Goal: Information Seeking & Learning: Learn about a topic

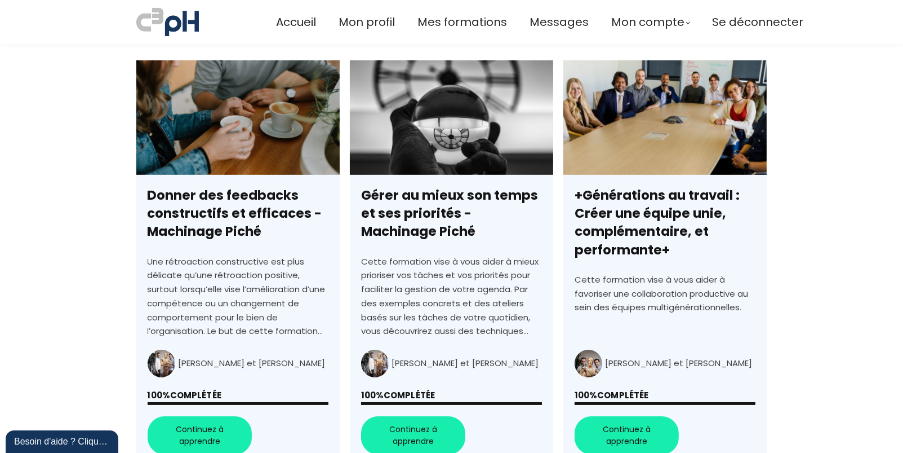
scroll to position [322, 0]
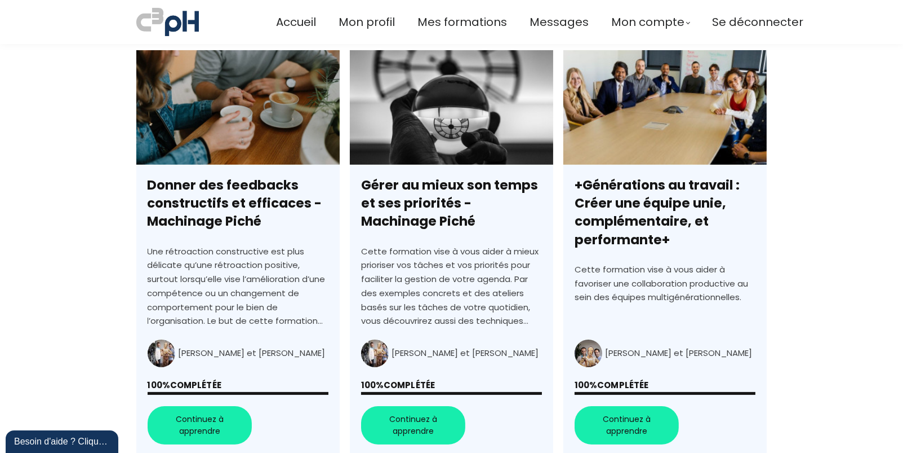
click at [207, 123] on link "Donner des feedbacks constructifs et efficaces - Machinage Piché" at bounding box center [237, 252] width 203 height 405
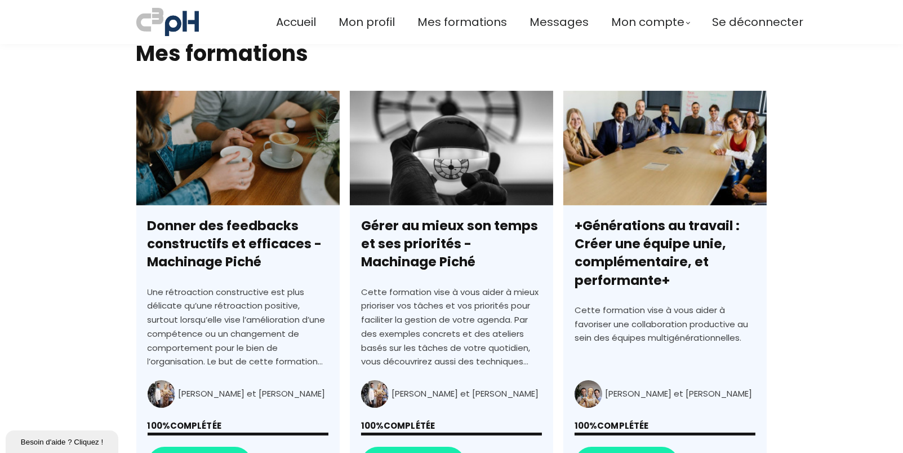
click at [462, 154] on link "Gérer au mieux son temps et ses priorités - Machinage Piché" at bounding box center [451, 293] width 203 height 405
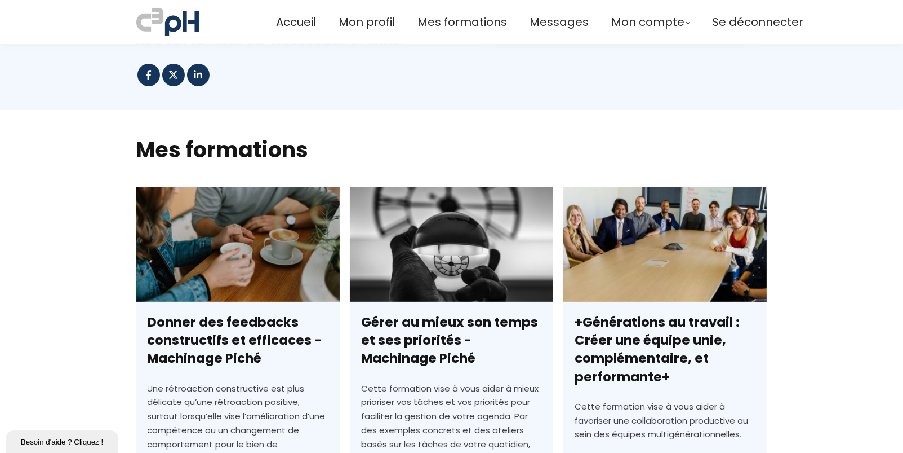
scroll to position [169, 0]
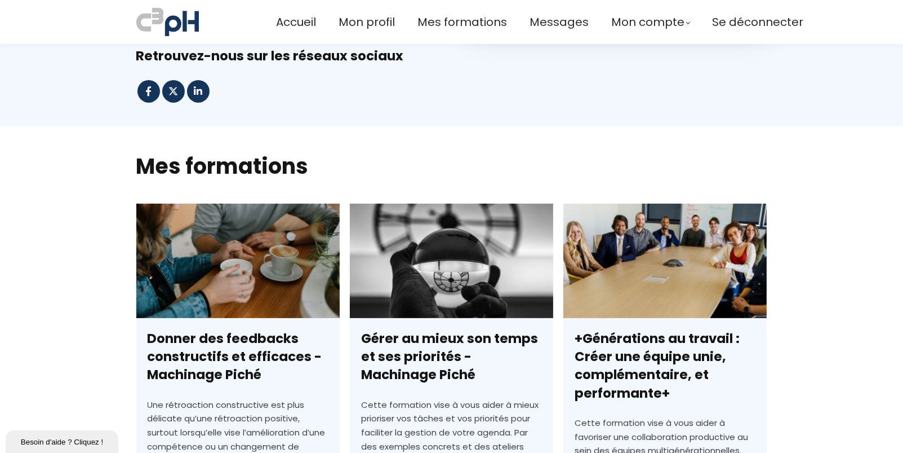
click at [630, 213] on link "+Générations au travail : Créer une équipe unie, complémentaire, et performante+" at bounding box center [665, 405] width 203 height 405
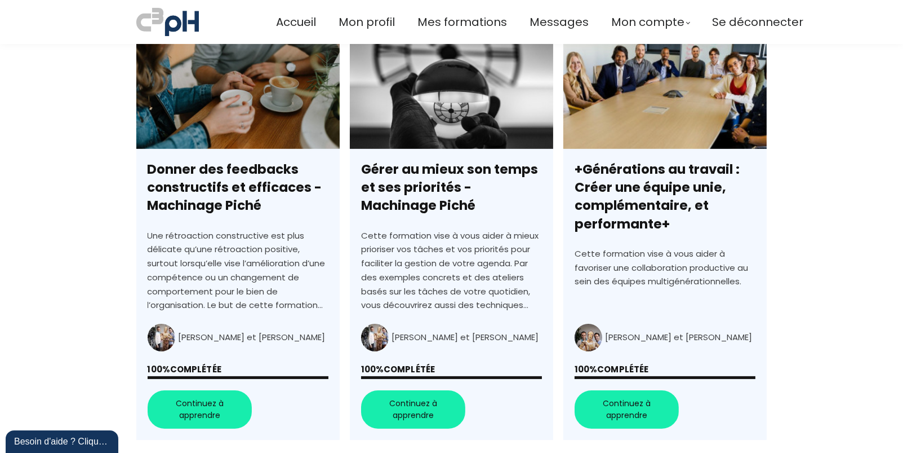
click at [620, 400] on link "+Générations au travail : Créer une équipe unie, complémentaire, et performante+" at bounding box center [665, 236] width 203 height 405
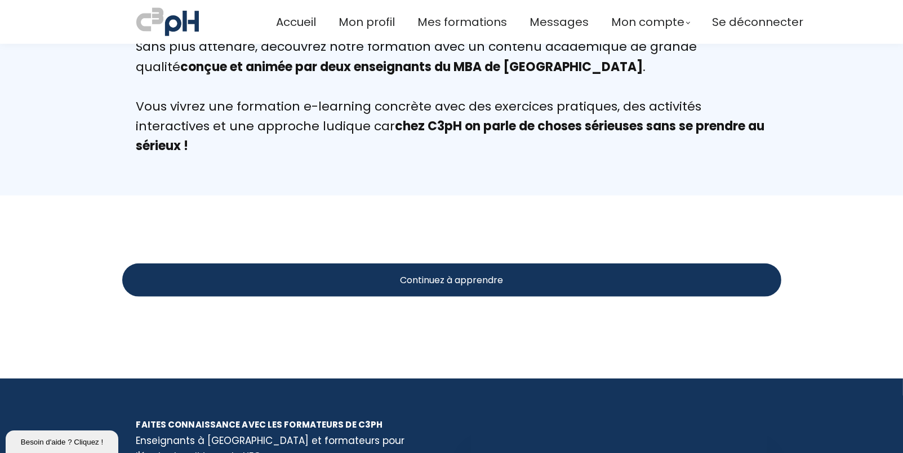
scroll to position [2076, 0]
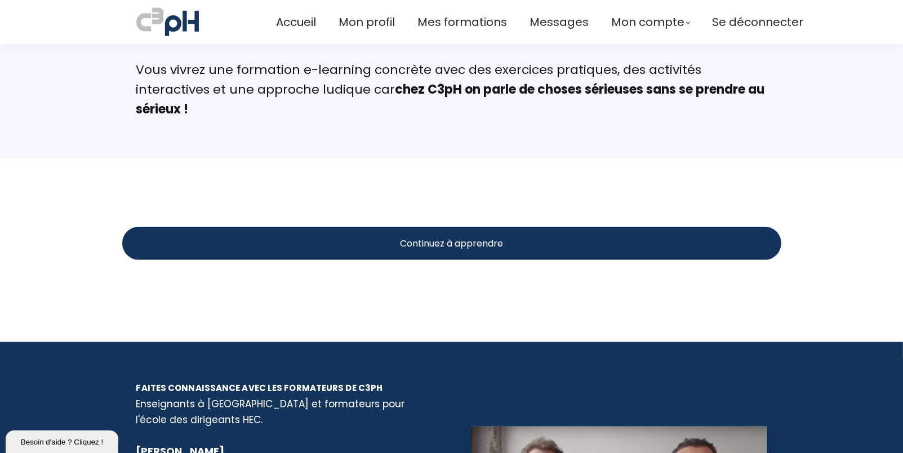
click at [463, 236] on span "Continuez à apprendre" at bounding box center [451, 243] width 103 height 14
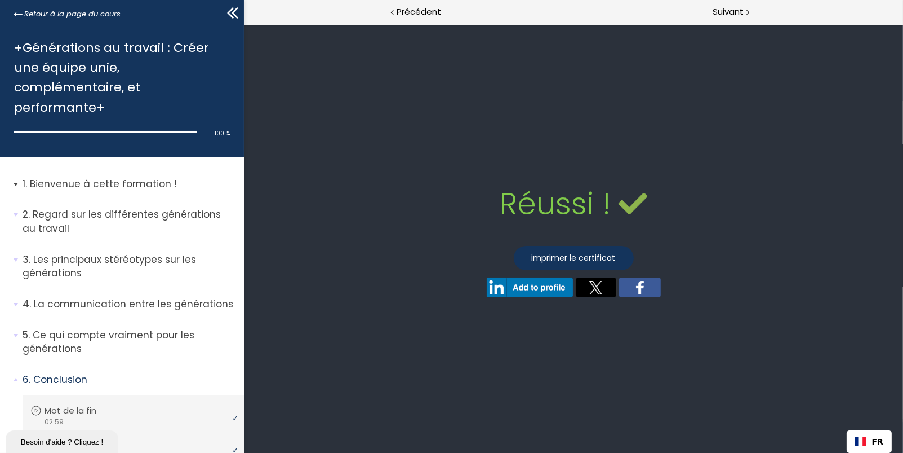
click at [114, 181] on p "Bienvenue à cette formation !" at bounding box center [129, 184] width 213 height 14
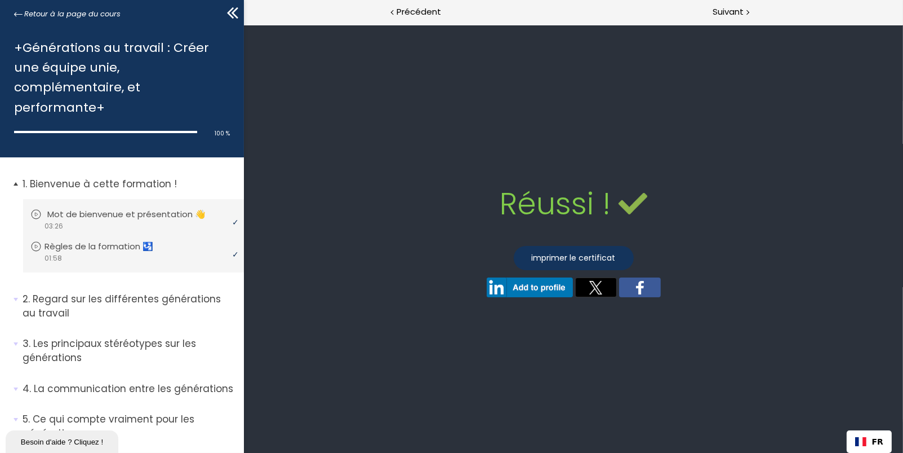
click at [34, 212] on icon at bounding box center [35, 214] width 11 height 11
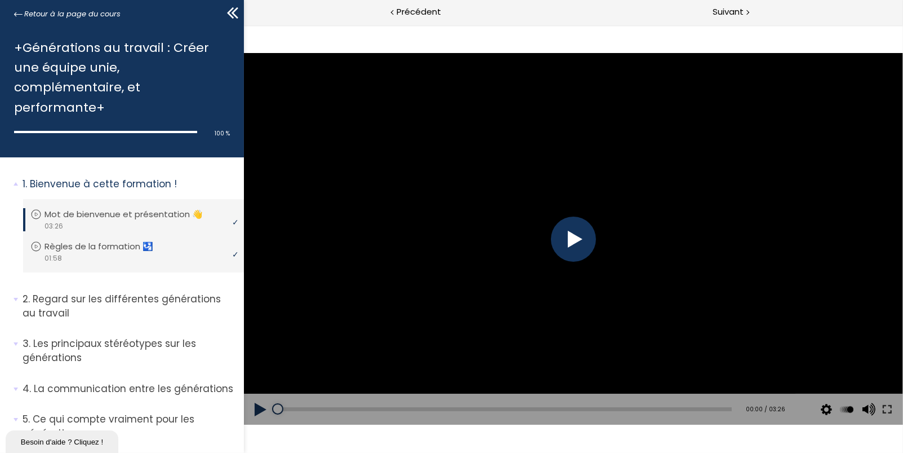
click at [229, 12] on icon at bounding box center [230, 12] width 7 height 11
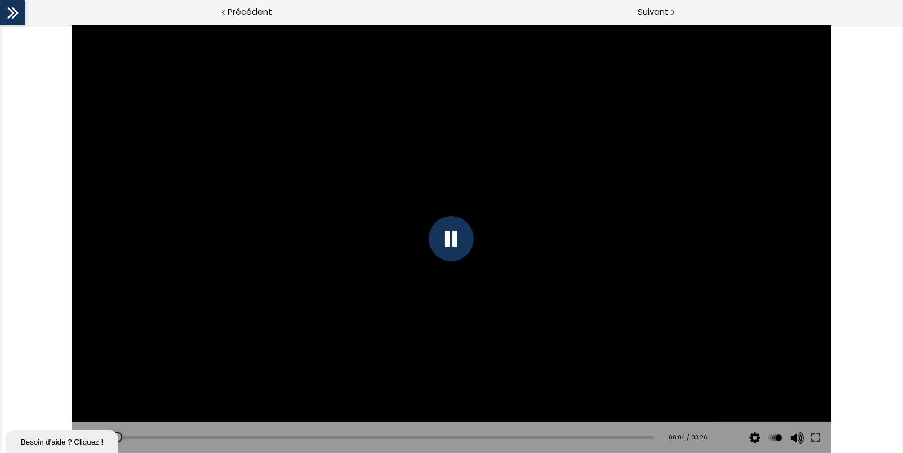
click at [453, 243] on div at bounding box center [451, 238] width 45 height 45
click at [454, 297] on div at bounding box center [452, 239] width 760 height 428
click at [455, 242] on div at bounding box center [451, 238] width 45 height 45
click at [454, 243] on div at bounding box center [451, 238] width 45 height 45
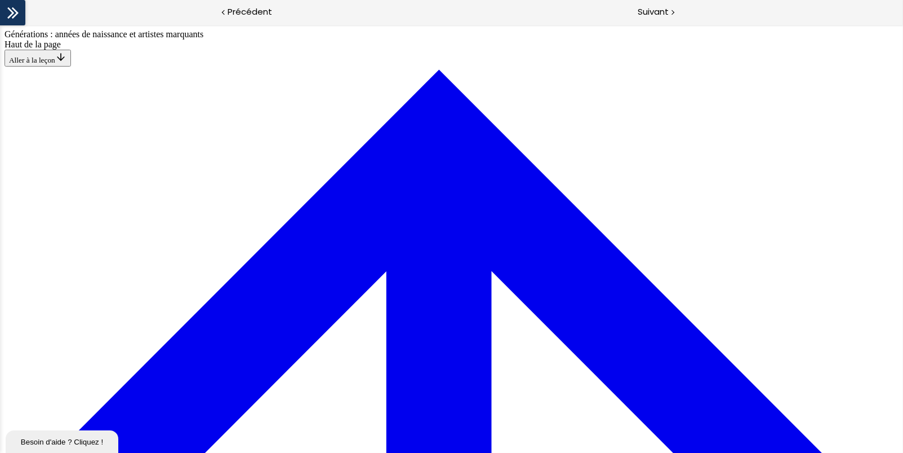
scroll to position [490, 0]
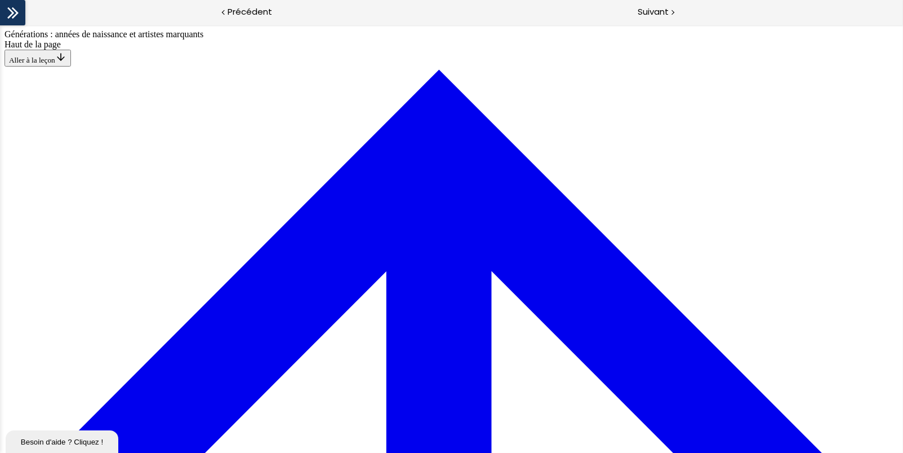
scroll to position [1349, 0]
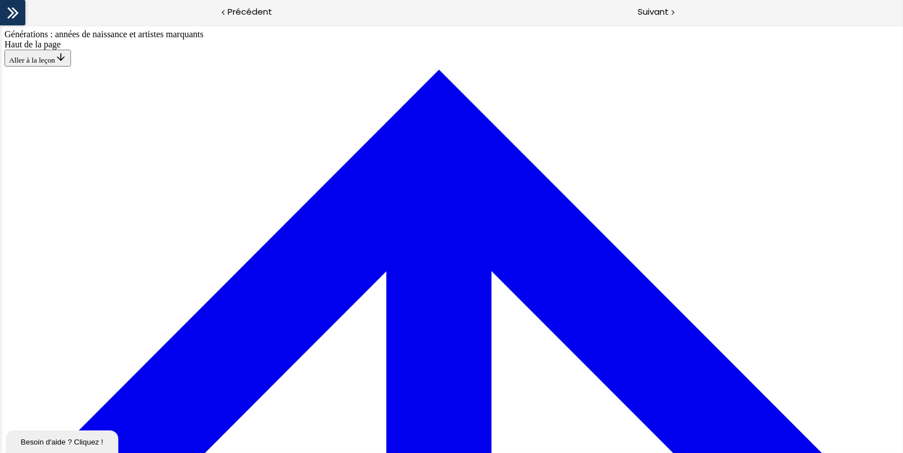
click at [657, 10] on span "Suivant" at bounding box center [653, 12] width 31 height 14
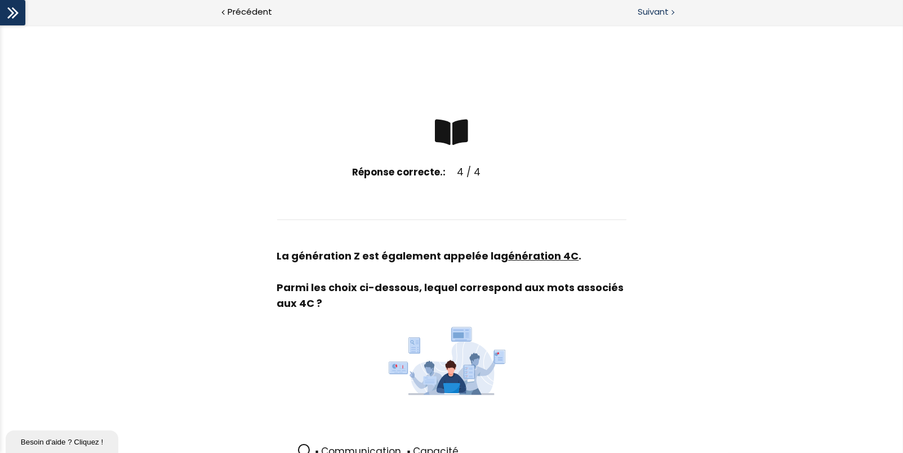
click at [652, 15] on span "Suivant" at bounding box center [653, 12] width 31 height 14
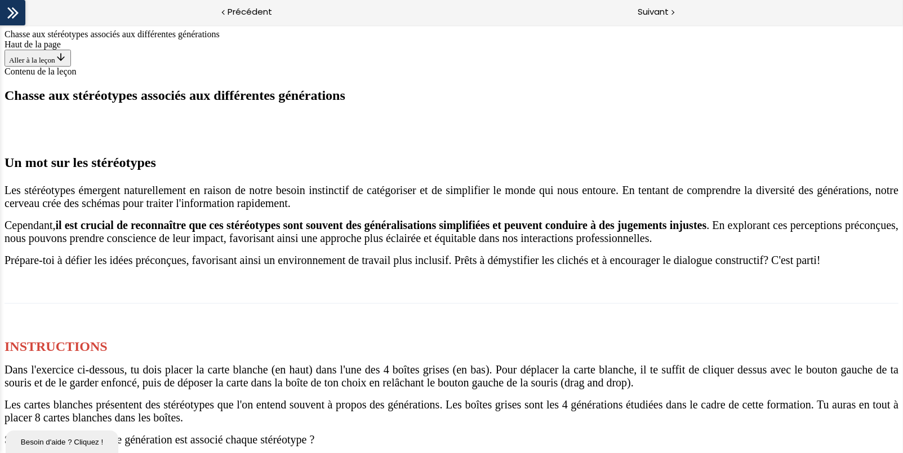
scroll to position [902, 0]
drag, startPoint x: 449, startPoint y: 182, endPoint x: 239, endPoint y: 183, distance: 210.2
drag, startPoint x: 456, startPoint y: 169, endPoint x: 211, endPoint y: 181, distance: 244.9
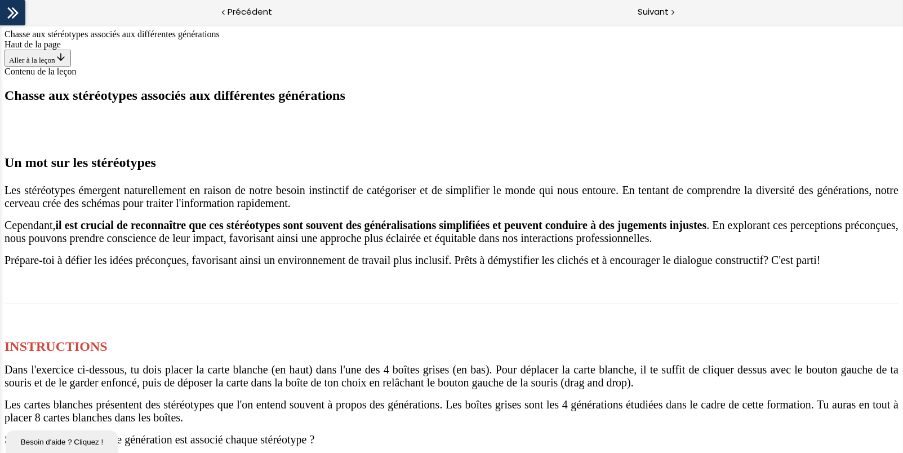
drag, startPoint x: 445, startPoint y: 153, endPoint x: 379, endPoint y: 180, distance: 71.3
drag, startPoint x: 458, startPoint y: 152, endPoint x: 384, endPoint y: 283, distance: 150.4
drag, startPoint x: 457, startPoint y: 156, endPoint x: 531, endPoint y: 274, distance: 140.3
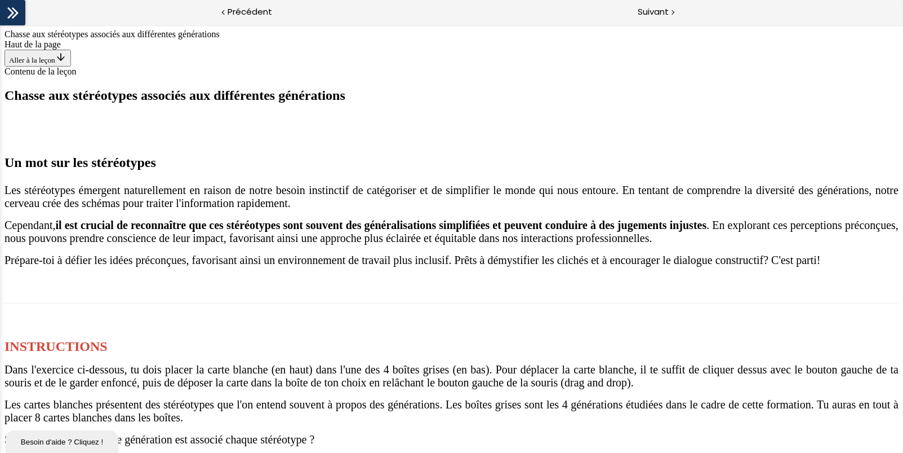
drag, startPoint x: 464, startPoint y: 132, endPoint x: 675, endPoint y: 246, distance: 240.3
drag, startPoint x: 416, startPoint y: 163, endPoint x: 196, endPoint y: 281, distance: 249.6
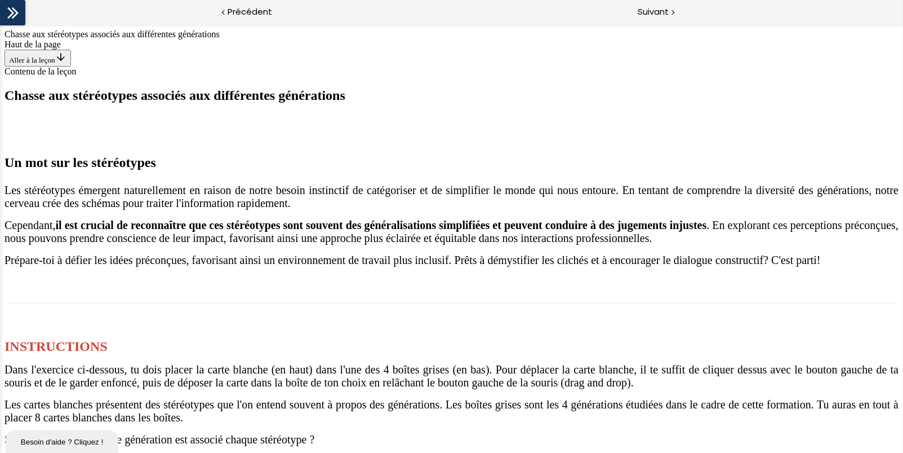
drag, startPoint x: 435, startPoint y: 132, endPoint x: 364, endPoint y: 268, distance: 153.3
drag, startPoint x: 407, startPoint y: 133, endPoint x: 631, endPoint y: 269, distance: 262.0
drag, startPoint x: 419, startPoint y: 129, endPoint x: 646, endPoint y: 274, distance: 269.7
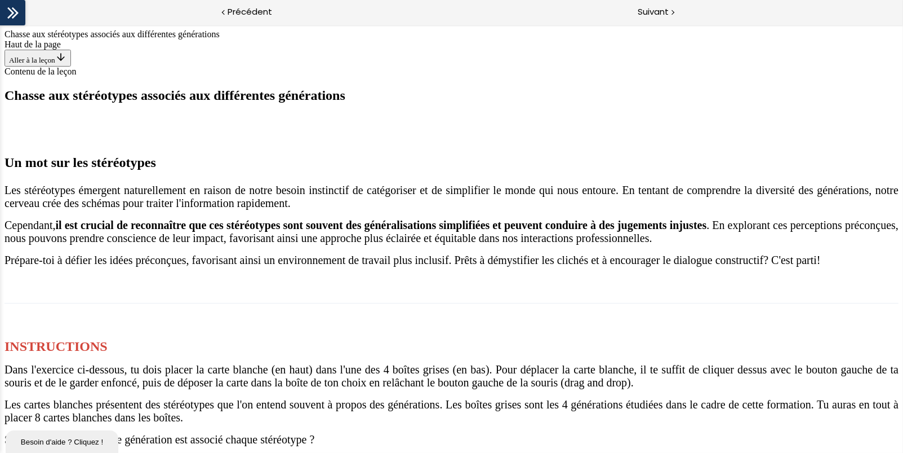
drag, startPoint x: 442, startPoint y: 132, endPoint x: 516, endPoint y: 265, distance: 152.1
drag, startPoint x: 443, startPoint y: 130, endPoint x: 224, endPoint y: 256, distance: 253.0
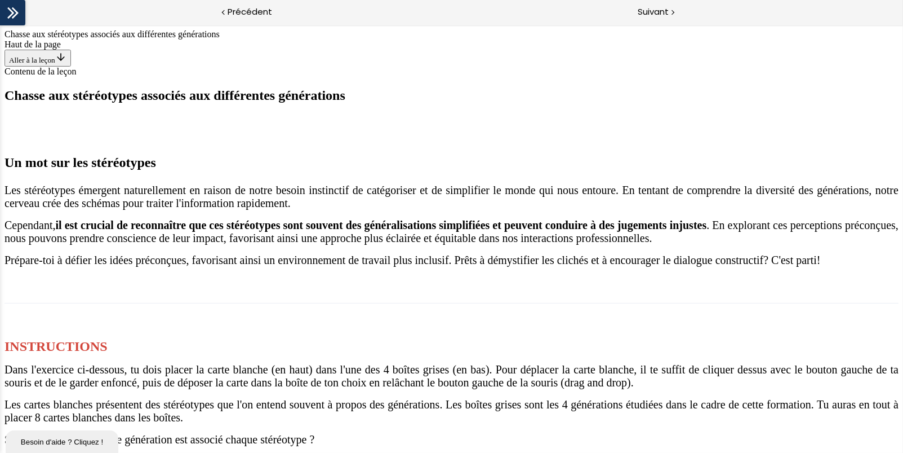
drag, startPoint x: 444, startPoint y: 134, endPoint x: 669, endPoint y: 273, distance: 265.3
drag, startPoint x: 433, startPoint y: 145, endPoint x: 201, endPoint y: 253, distance: 255.9
drag, startPoint x: 431, startPoint y: 139, endPoint x: 364, endPoint y: 263, distance: 141.0
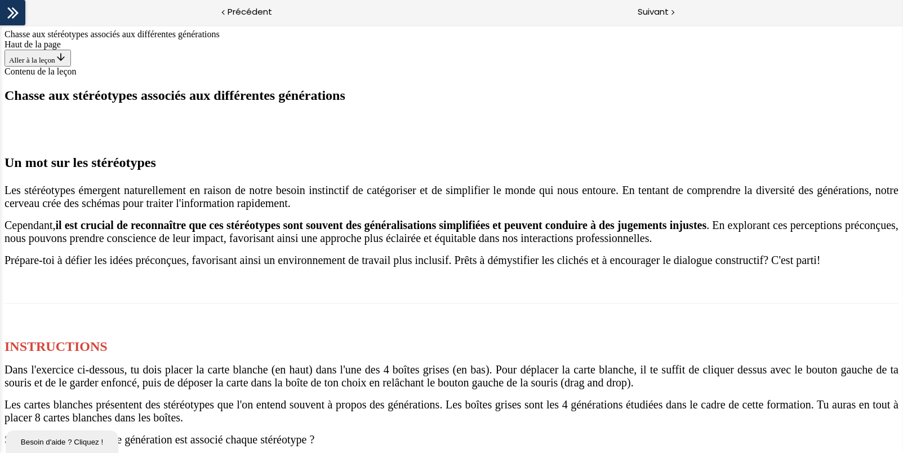
drag, startPoint x: 446, startPoint y: 143, endPoint x: 373, endPoint y: 279, distance: 154.3
drag, startPoint x: 442, startPoint y: 105, endPoint x: 520, endPoint y: 258, distance: 171.7
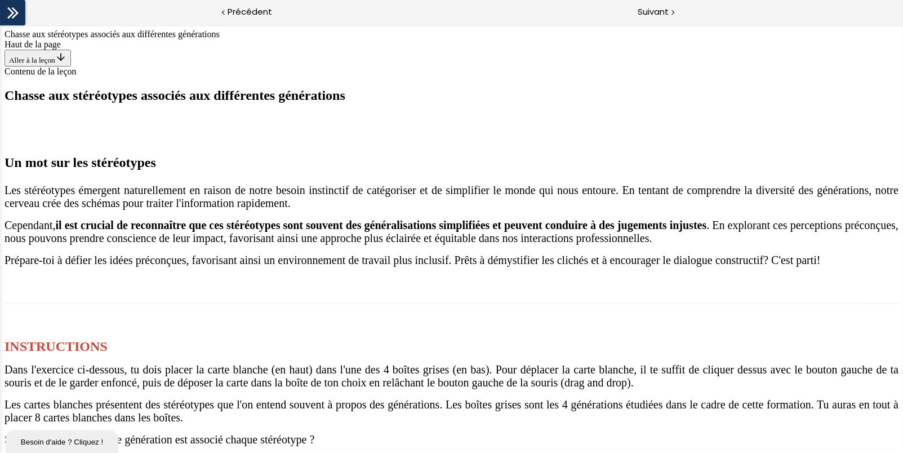
drag, startPoint x: 460, startPoint y: 134, endPoint x: 245, endPoint y: 268, distance: 254.1
drag, startPoint x: 445, startPoint y: 144, endPoint x: 391, endPoint y: 266, distance: 133.2
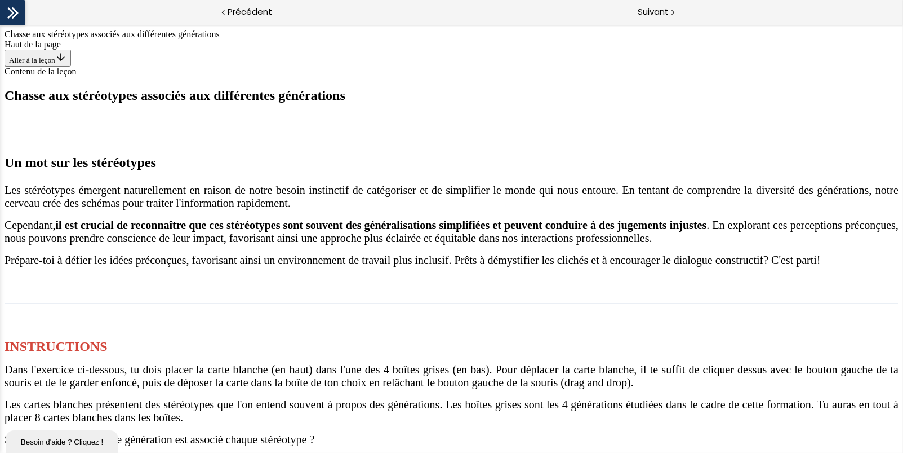
drag, startPoint x: 467, startPoint y: 181, endPoint x: 507, endPoint y: 273, distance: 100.5
drag, startPoint x: 456, startPoint y: 136, endPoint x: 677, endPoint y: 274, distance: 260.8
drag, startPoint x: 443, startPoint y: 132, endPoint x: 524, endPoint y: 269, distance: 158.9
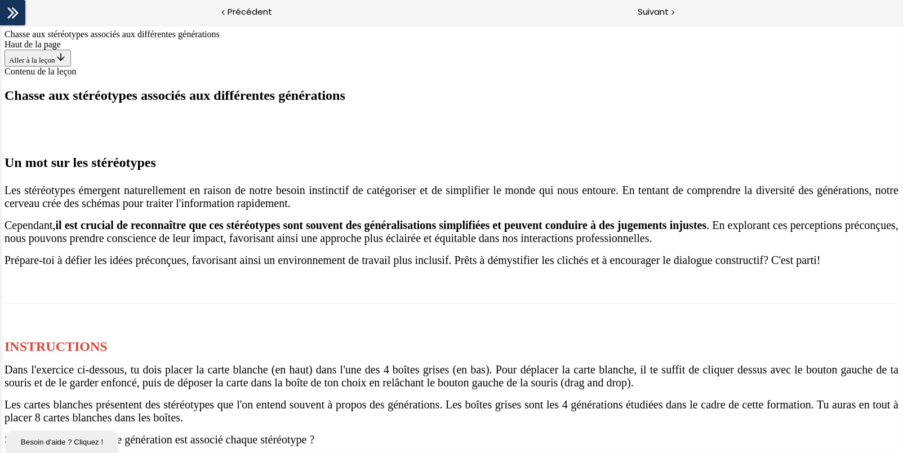
drag, startPoint x: 455, startPoint y: 150, endPoint x: 396, endPoint y: 278, distance: 141.0
drag, startPoint x: 464, startPoint y: 162, endPoint x: 669, endPoint y: 269, distance: 231.2
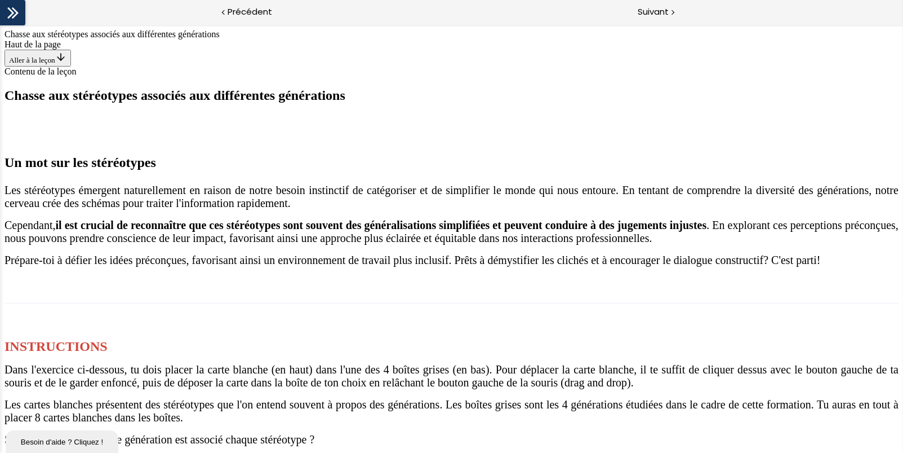
drag, startPoint x: 433, startPoint y: 130, endPoint x: 364, endPoint y: 268, distance: 154.5
drag, startPoint x: 443, startPoint y: 127, endPoint x: 227, endPoint y: 264, distance: 256.1
drag, startPoint x: 468, startPoint y: 129, endPoint x: 526, endPoint y: 256, distance: 139.7
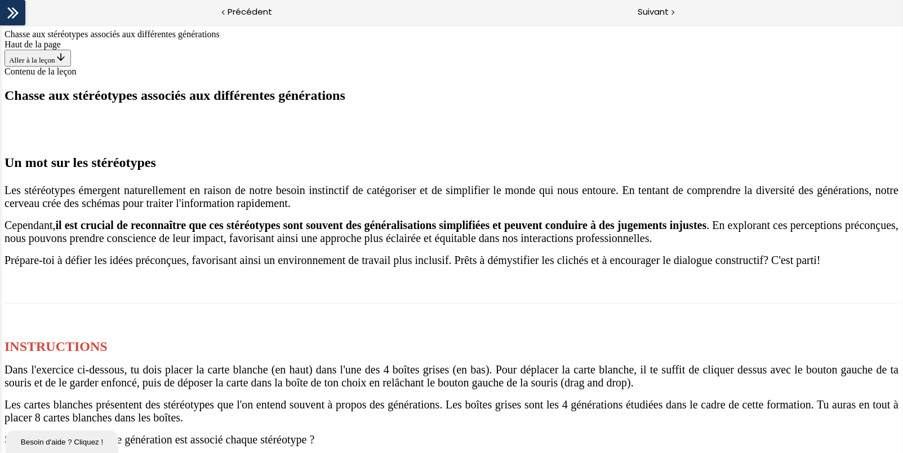
click at [655, 8] on span "Suivant" at bounding box center [653, 12] width 31 height 14
